Goal: Transaction & Acquisition: Book appointment/travel/reservation

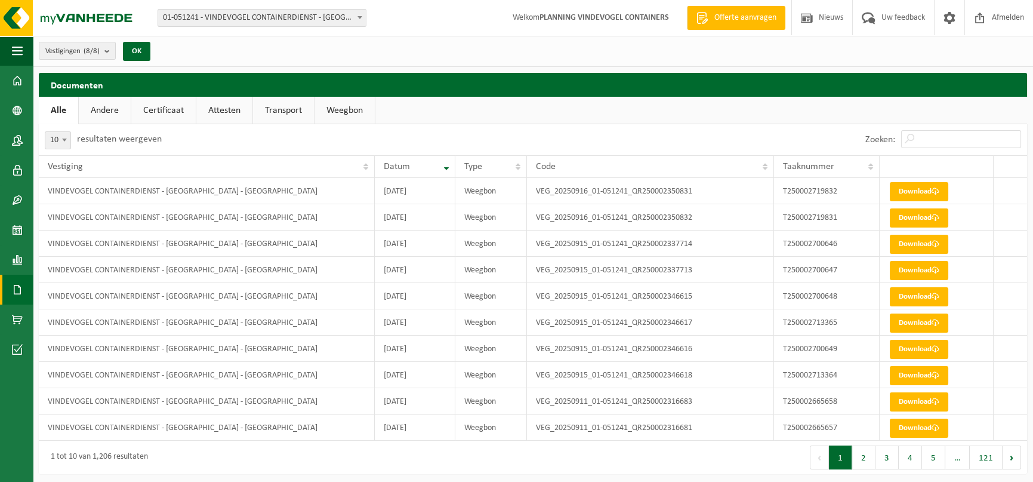
click at [17, 286] on span at bounding box center [17, 290] width 11 height 30
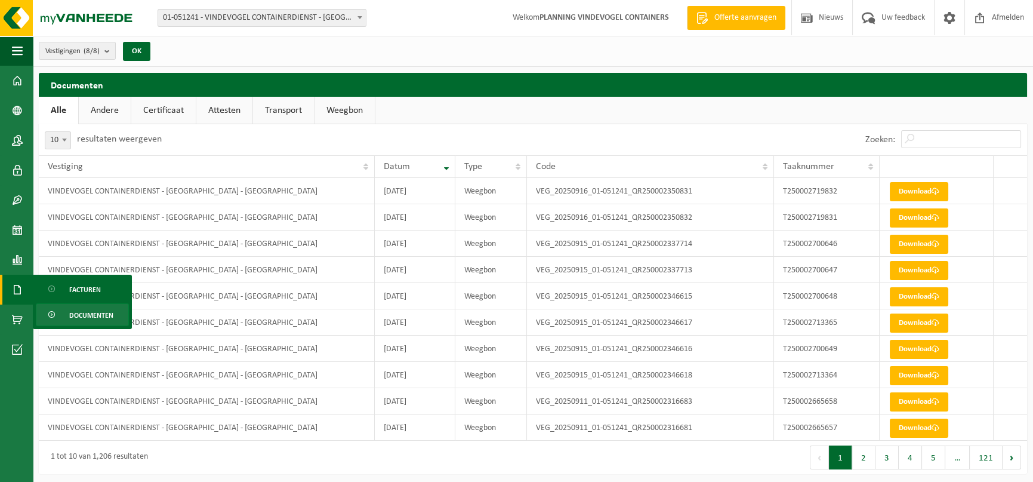
click at [69, 310] on span "Documenten" at bounding box center [91, 315] width 44 height 23
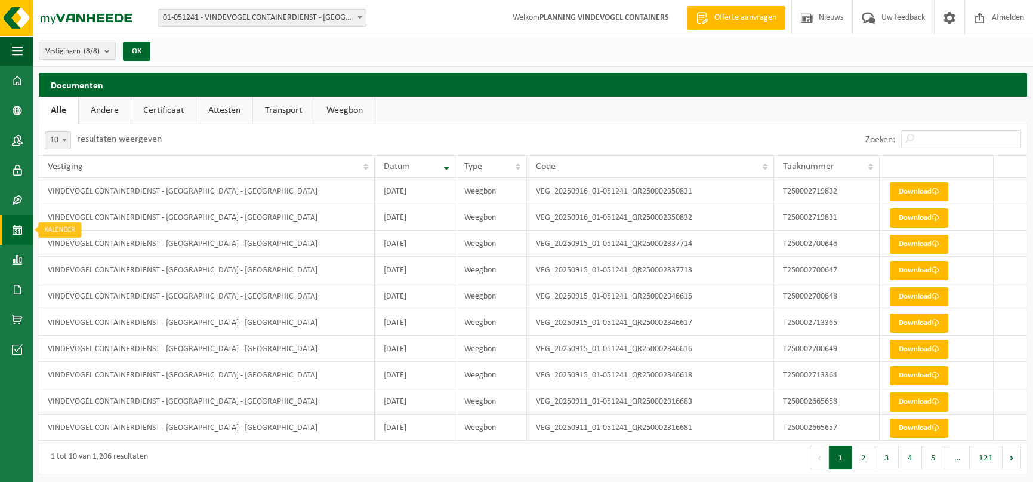
click at [20, 234] on span at bounding box center [17, 230] width 11 height 30
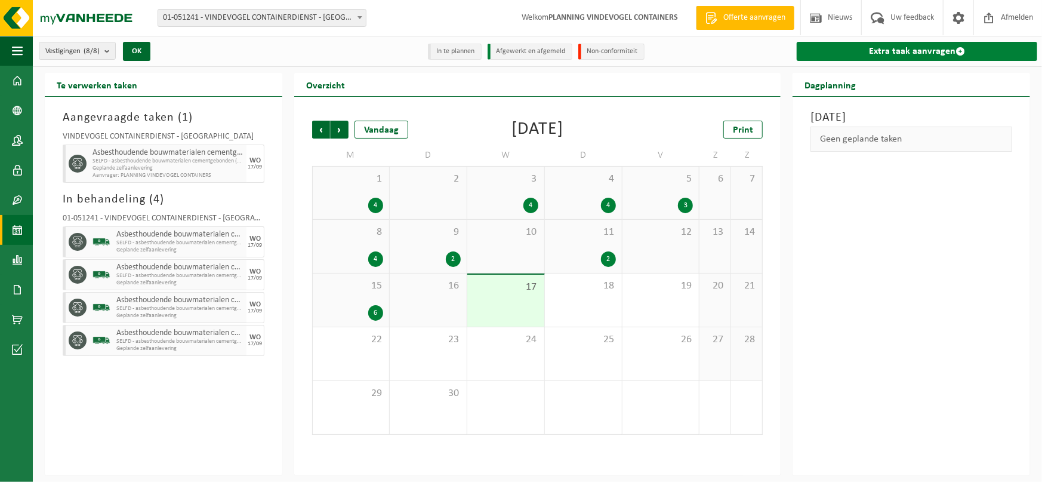
click at [920, 52] on link "Extra taak aanvragen" at bounding box center [917, 51] width 241 height 19
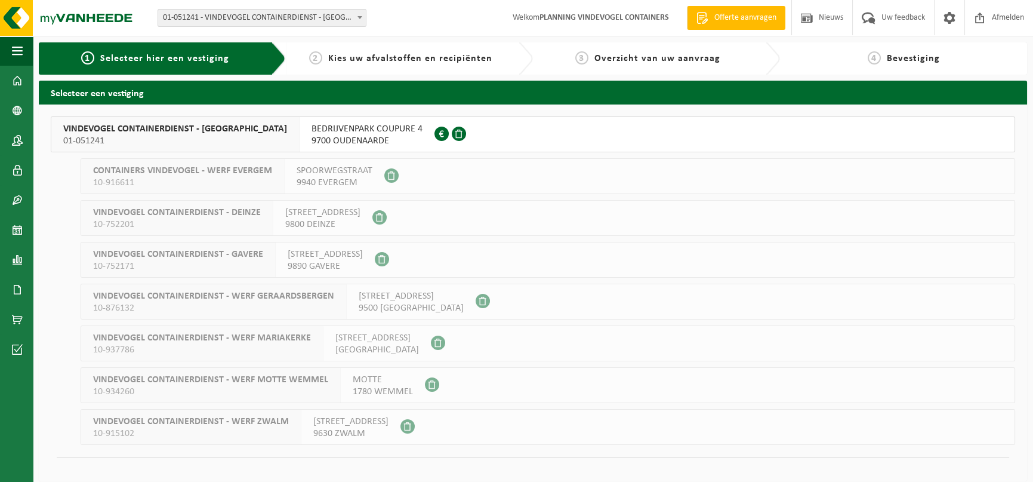
click at [337, 143] on span "9700 OUDENAARDE" at bounding box center [367, 141] width 111 height 12
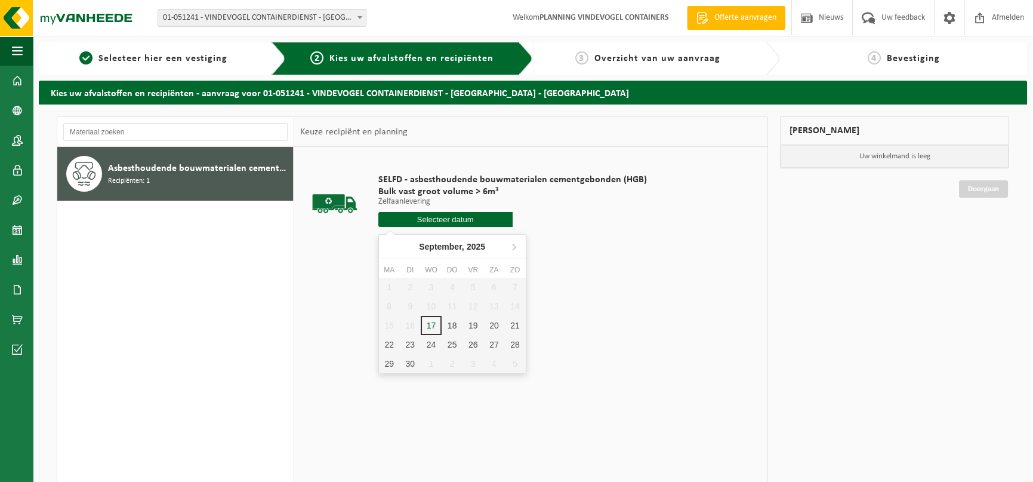
click at [442, 221] on input "text" at bounding box center [445, 219] width 134 height 15
click at [448, 325] on div "18" at bounding box center [452, 325] width 21 height 19
type input "Van [DATE]"
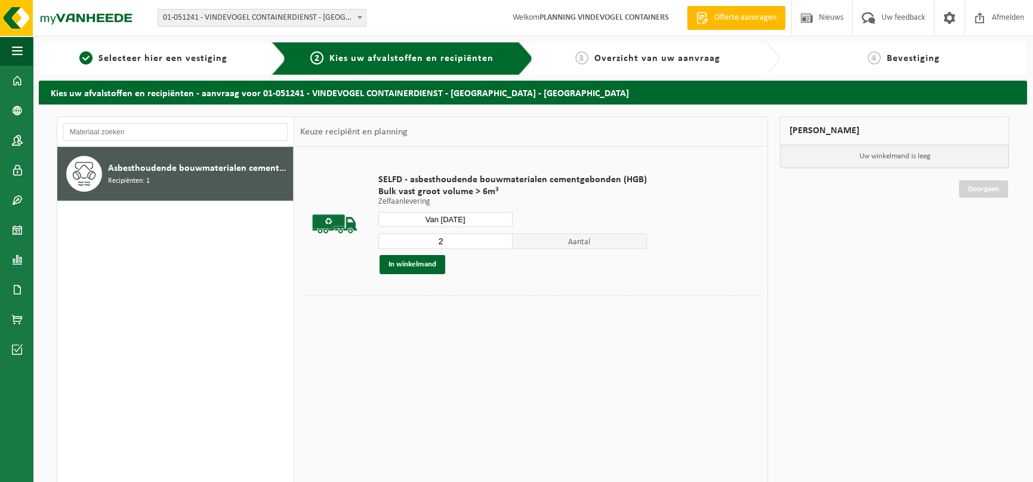
click at [498, 239] on input "2" at bounding box center [445, 241] width 134 height 16
click at [498, 239] on input "3" at bounding box center [445, 241] width 134 height 16
click at [496, 240] on input "4" at bounding box center [445, 241] width 134 height 16
click at [498, 245] on input "3" at bounding box center [445, 241] width 134 height 16
type input "2"
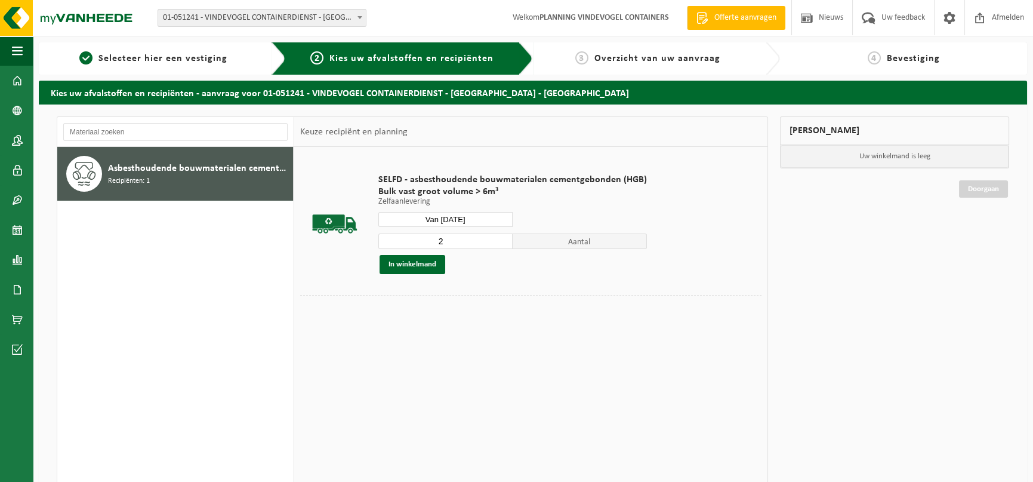
click at [498, 245] on input "2" at bounding box center [445, 241] width 134 height 16
click at [423, 263] on button "In winkelmand" at bounding box center [413, 264] width 66 height 19
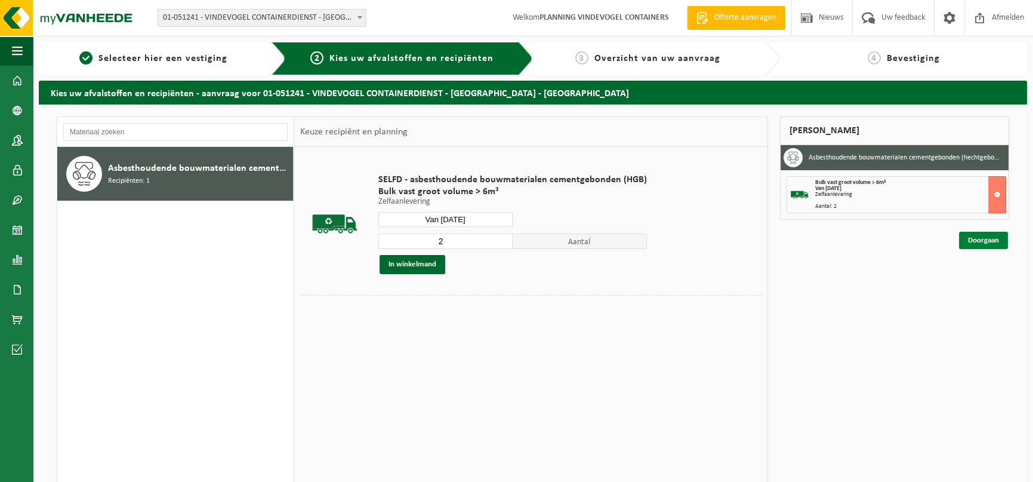
click at [976, 236] on link "Doorgaan" at bounding box center [983, 240] width 49 height 17
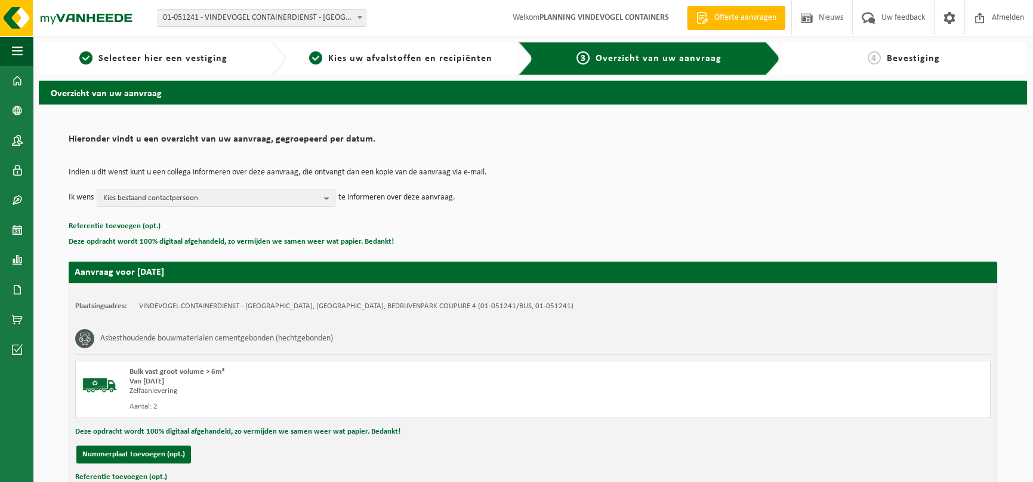
scroll to position [90, 0]
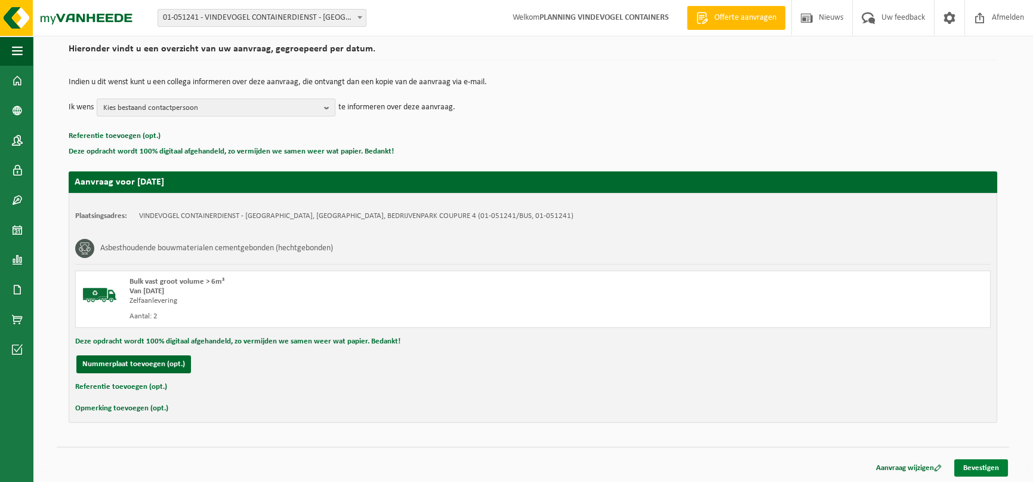
click at [963, 466] on link "Bevestigen" at bounding box center [981, 467] width 54 height 17
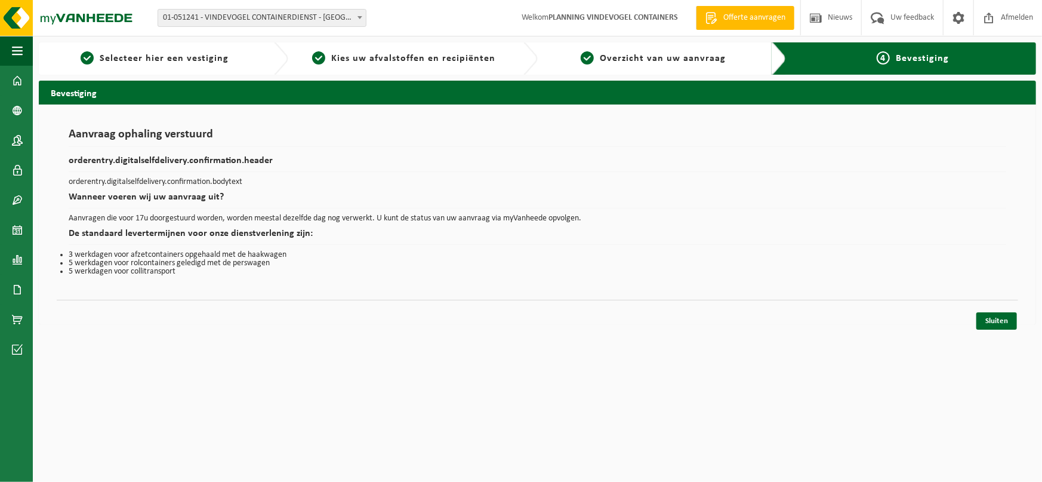
click at [997, 337] on html "Vestiging: 01-051241 - VINDEVOGEL CONTAINERDIENST - OUDENAARDE - OUDENAARDE 10-…" at bounding box center [521, 241] width 1042 height 482
click at [1007, 318] on link "Sluiten" at bounding box center [996, 320] width 41 height 17
